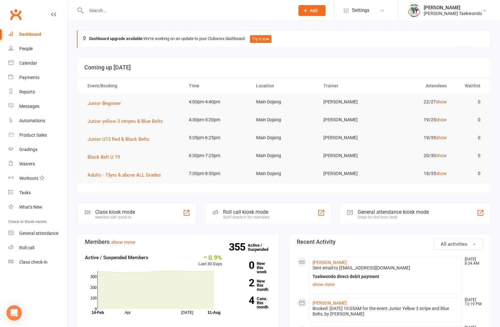
click at [109, 9] on input "text" at bounding box center [187, 10] width 206 height 9
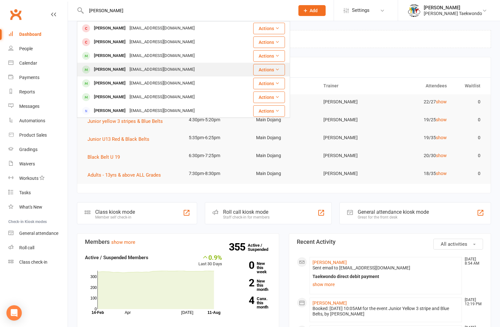
type input "harry"
click at [140, 69] on div "jaga143@iinet.net.au" at bounding box center [162, 69] width 69 height 9
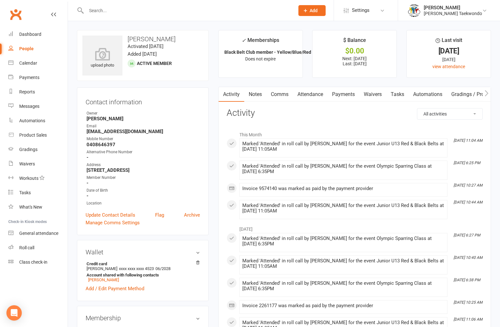
drag, startPoint x: 87, startPoint y: 170, endPoint x: 168, endPoint y: 171, distance: 81.4
click at [168, 171] on strong "18 Delaland Avenue Buninyong 3357" at bounding box center [143, 171] width 113 height 6
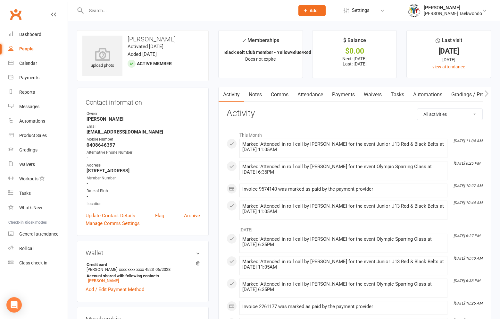
click at [174, 146] on strong "0408646397" at bounding box center [143, 145] width 113 height 6
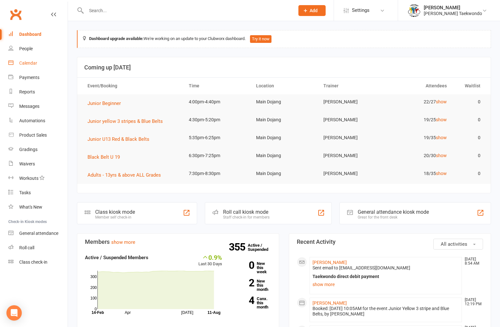
click at [26, 61] on div "Calendar" at bounding box center [28, 63] width 18 height 5
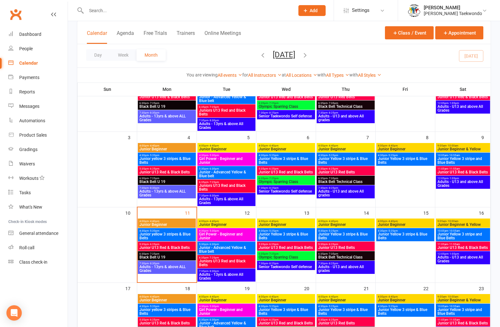
scroll to position [81, 0]
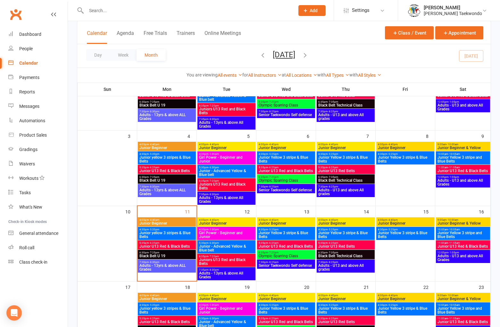
click at [174, 220] on span "4:00pm - 4:40pm" at bounding box center [166, 220] width 55 height 3
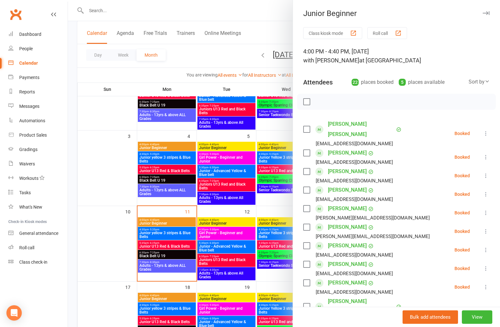
click at [379, 31] on button "Roll call" at bounding box center [387, 33] width 40 height 12
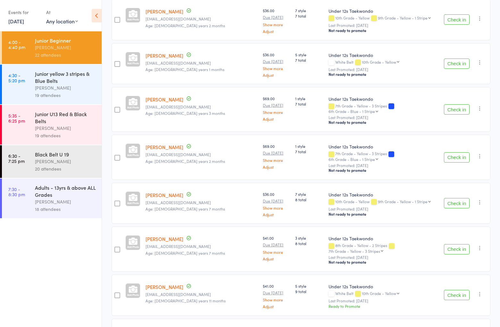
scroll to position [665, 0]
